Goal: Task Accomplishment & Management: Use online tool/utility

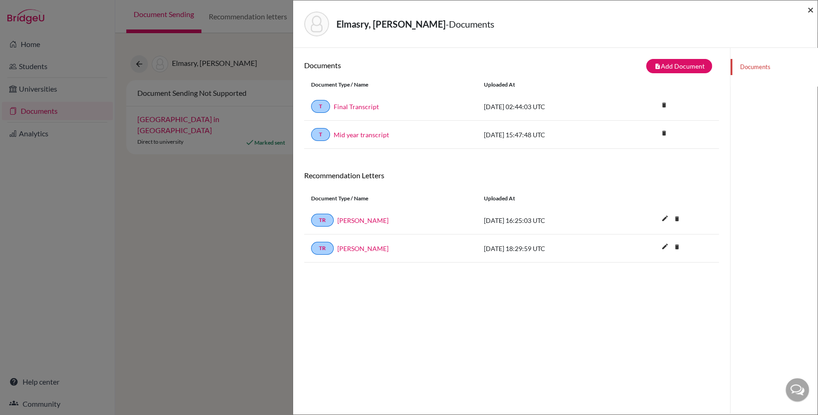
click at [811, 6] on span "×" at bounding box center [811, 9] width 6 height 13
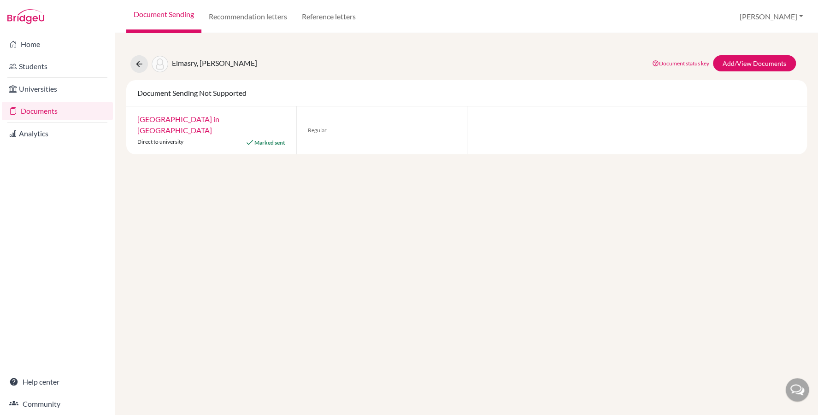
click at [48, 109] on link "Documents" at bounding box center [57, 111] width 111 height 18
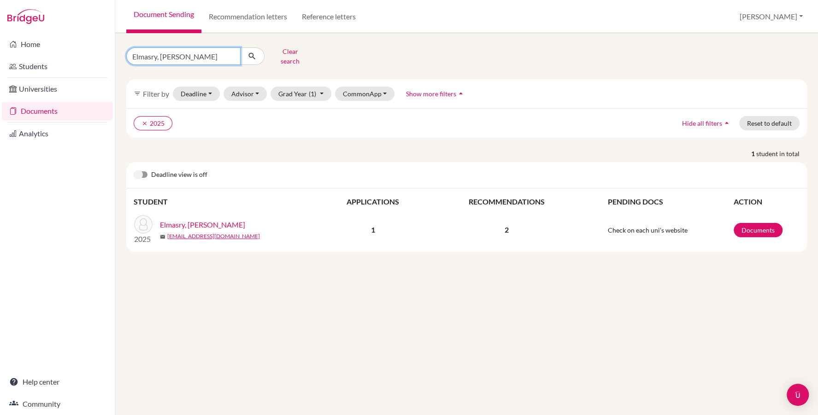
click at [214, 57] on input "Elmasry, [PERSON_NAME]" at bounding box center [183, 56] width 114 height 18
type input "mostafa, yassin"
click button "submit" at bounding box center [252, 56] width 24 height 18
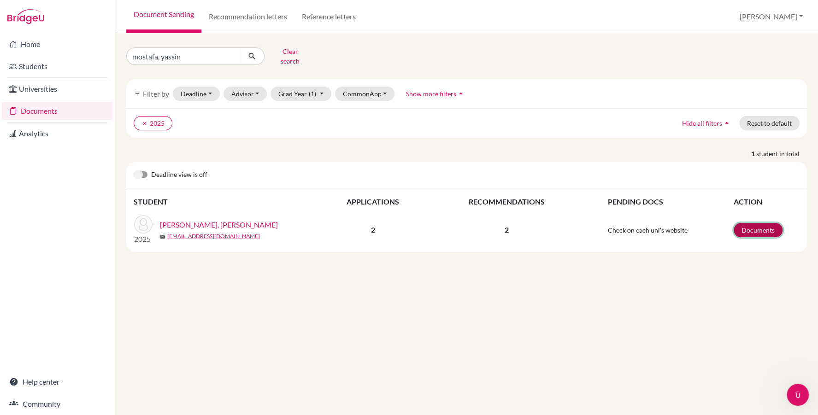
click at [748, 223] on link "Documents" at bounding box center [758, 230] width 49 height 14
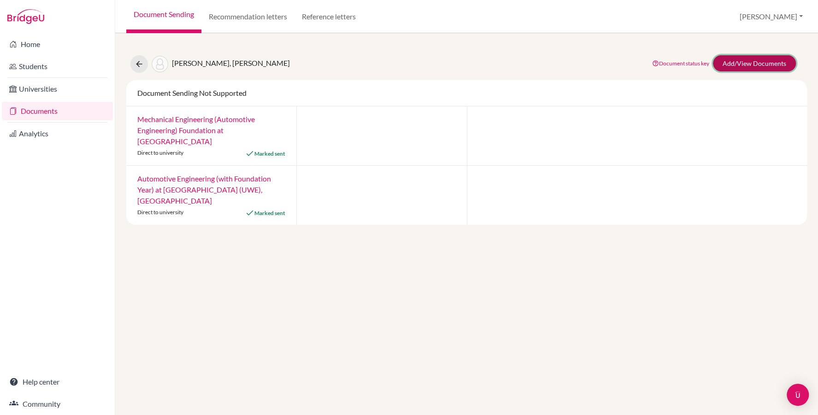
click at [748, 58] on link "Add/View Documents" at bounding box center [754, 63] width 83 height 16
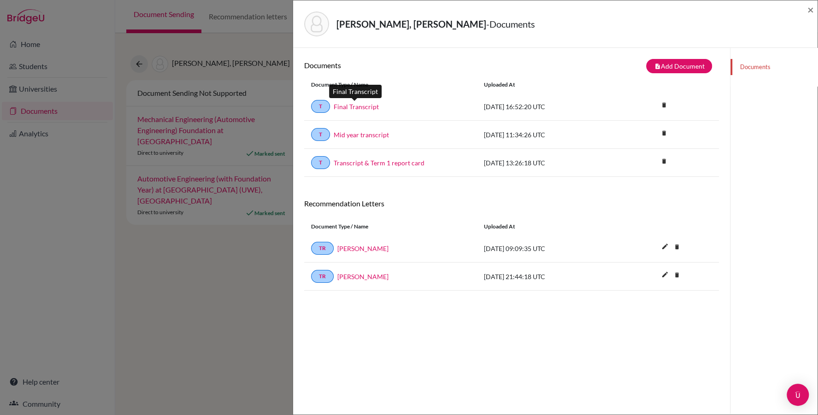
click at [357, 106] on link "Final Transcript" at bounding box center [356, 107] width 45 height 10
